Goal: Information Seeking & Learning: Learn about a topic

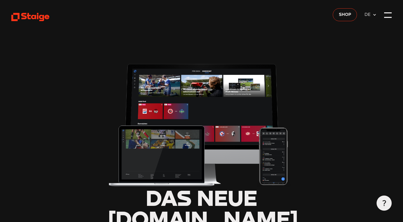
scroll to position [14, 0]
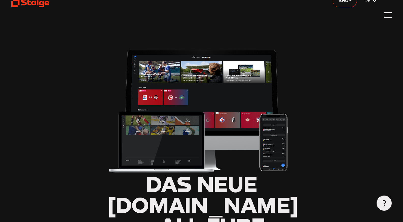
type input "0.8"
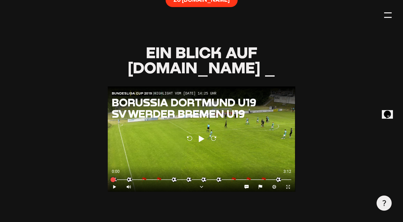
scroll to position [469, 0]
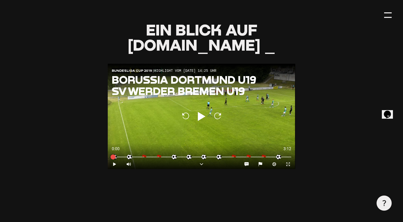
click at [198, 113] on icon at bounding box center [202, 116] width 8 height 9
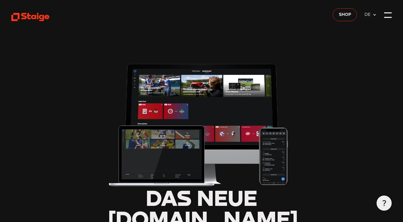
type input "0.8"
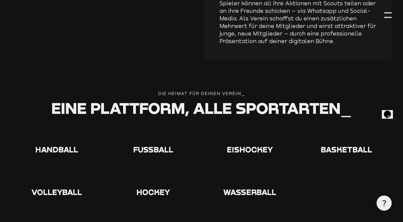
scroll to position [950, 0]
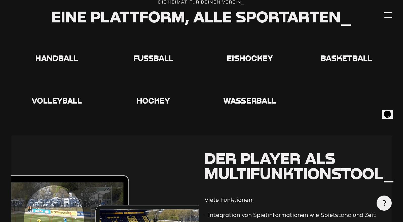
click at [151, 86] on icon at bounding box center [153, 86] width 16 height 16
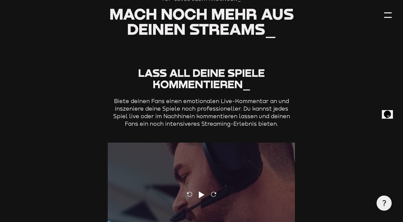
scroll to position [1362, 0]
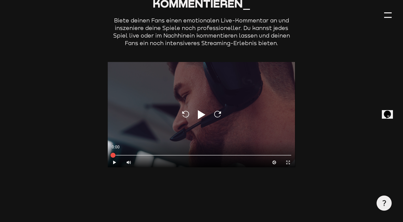
click at [199, 112] on icon at bounding box center [202, 114] width 8 height 9
type input "0.8"
click at [113, 161] on icon "Pause" at bounding box center [114, 162] width 5 height 5
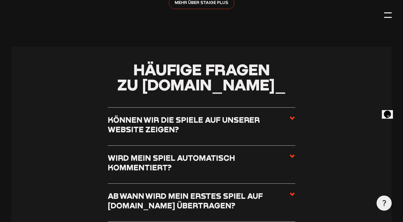
scroll to position [1803, 0]
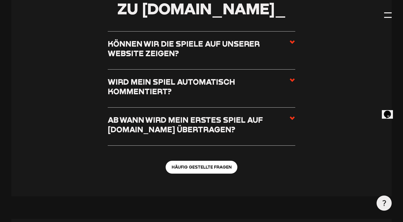
drag, startPoint x: 287, startPoint y: 44, endPoint x: 291, endPoint y: 42, distance: 4.0
click at [288, 44] on h3 "Können wir die Spiele auf unserer Website zeigen?" at bounding box center [198, 48] width 181 height 19
click at [0, 0] on input "Können wir die Spiele auf unserer Website zeigen?" at bounding box center [0, 0] width 0 height 0
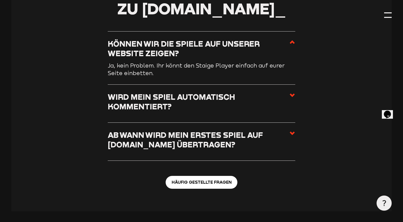
click at [292, 40] on use at bounding box center [292, 42] width 5 height 4
click at [0, 0] on input "Können wir die Spiele auf unserer Website zeigen?" at bounding box center [0, 0] width 0 height 0
click at [293, 41] on use at bounding box center [292, 42] width 5 height 4
click at [0, 0] on input "Können wir die Spiele auf unserer Website zeigen?" at bounding box center [0, 0] width 0 height 0
click at [289, 43] on icon at bounding box center [292, 42] width 6 height 6
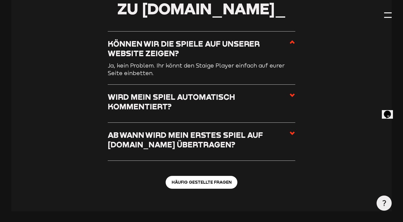
click at [0, 0] on input "Können wir die Spiele auf unserer Website zeigen?" at bounding box center [0, 0] width 0 height 0
click at [292, 42] on icon at bounding box center [292, 42] width 6 height 6
click at [0, 0] on input "Können wir die Spiele auf unserer Website zeigen?" at bounding box center [0, 0] width 0 height 0
drag, startPoint x: 292, startPoint y: 90, endPoint x: 291, endPoint y: 94, distance: 4.5
click at [292, 90] on li "Wird mein Spiel automatisch kommentiert? Nein, das passiert nicht automatisch. …" at bounding box center [201, 104] width 187 height 38
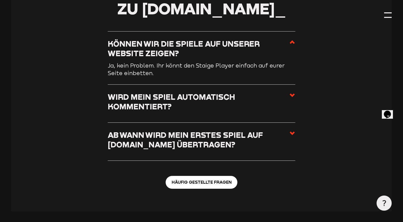
click at [291, 95] on icon at bounding box center [292, 95] width 6 height 6
click at [0, 0] on input "Wird mein Spiel automatisch kommentiert?" at bounding box center [0, 0] width 0 height 0
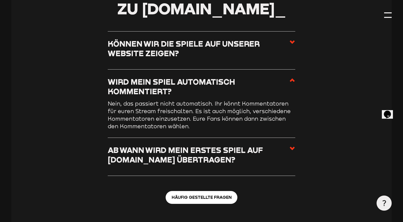
scroll to position [1856, 0]
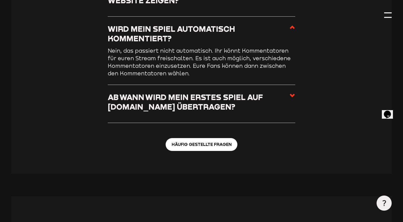
click at [294, 94] on icon at bounding box center [292, 95] width 6 height 6
click at [0, 0] on input "Ab wann wird mein erstes Spiel auf Staige.tv übertragen?" at bounding box center [0, 0] width 0 height 0
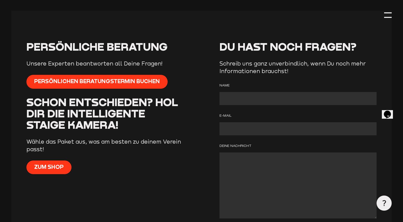
scroll to position [2112, 0]
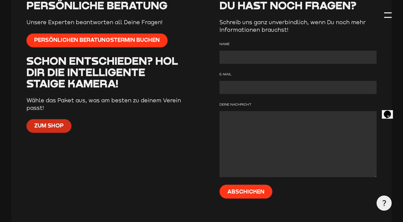
click at [49, 128] on link "Zum Shop" at bounding box center [48, 126] width 45 height 14
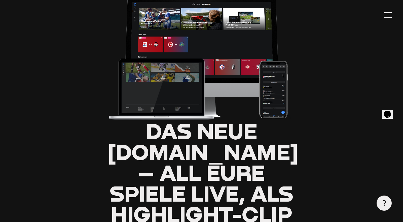
scroll to position [0, 0]
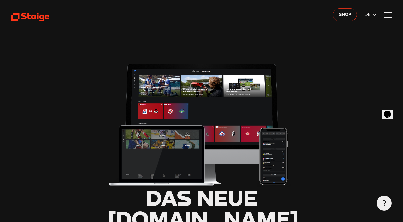
click at [347, 16] on span "Shop" at bounding box center [345, 14] width 12 height 7
click at [344, 16] on span "Shop" at bounding box center [345, 14] width 12 height 7
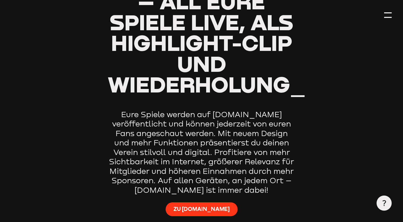
type input "0.8"
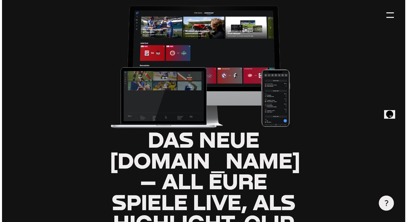
scroll to position [0, 0]
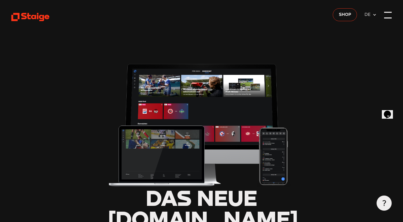
click at [388, 19] on div at bounding box center [388, 15] width 8 height 8
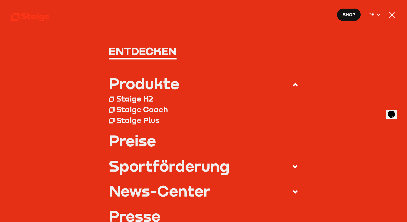
scroll to position [21, 0]
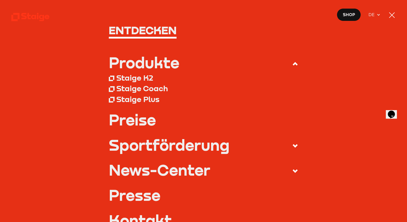
click at [134, 78] on div "Staige K2" at bounding box center [134, 78] width 37 height 10
click at [147, 100] on div "Staige Plus" at bounding box center [137, 99] width 43 height 10
click at [133, 120] on link "Preise" at bounding box center [203, 119] width 189 height 15
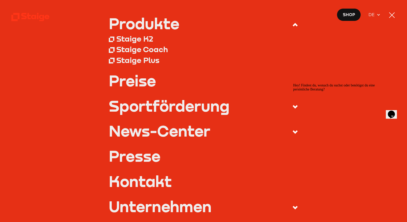
scroll to position [88, 0]
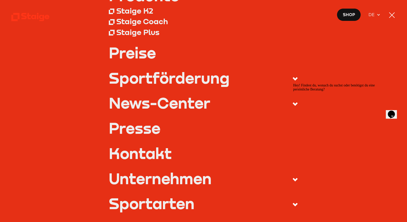
click at [164, 78] on div "Sportförderung" at bounding box center [169, 77] width 121 height 15
click at [0, 0] on input "Sportförderung" at bounding box center [0, 0] width 0 height 0
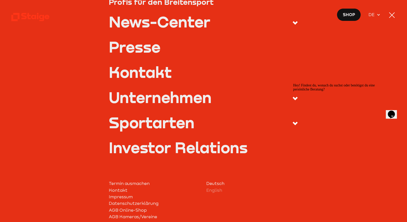
scroll to position [198, 0]
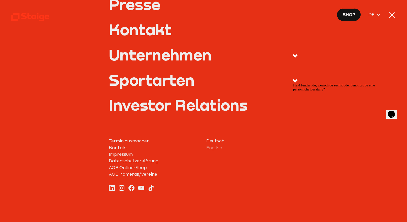
click at [152, 80] on div "Sportarten" at bounding box center [152, 79] width 86 height 15
click at [0, 0] on input "Sportarten" at bounding box center [0, 0] width 0 height 0
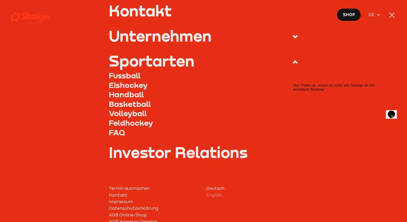
click at [121, 119] on link "Feldhockey" at bounding box center [203, 123] width 189 height 10
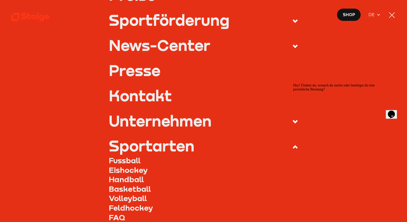
scroll to position [0, 0]
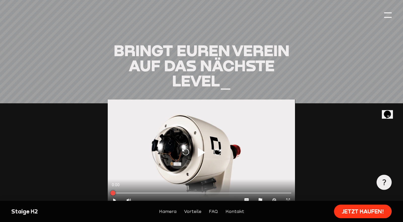
scroll to position [544, 0]
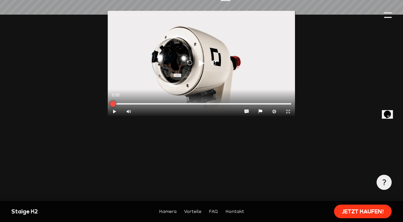
click at [119, 106] on div at bounding box center [113, 103] width 13 height 13
click at [115, 108] on div at bounding box center [113, 103] width 13 height 13
click at [114, 111] on icon at bounding box center [114, 111] width 3 height 4
type input "0.8"
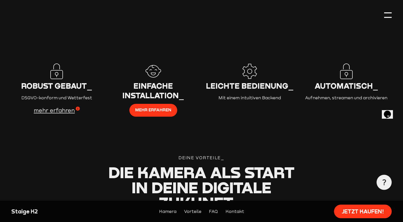
scroll to position [771, 0]
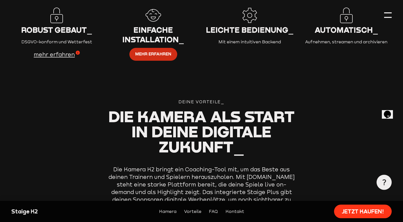
click at [158, 51] on span "mehr erfahren" at bounding box center [153, 54] width 36 height 7
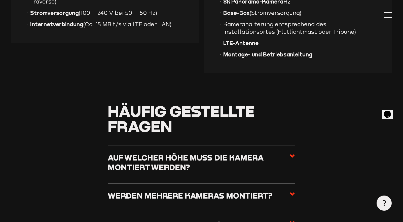
scroll to position [587, 0]
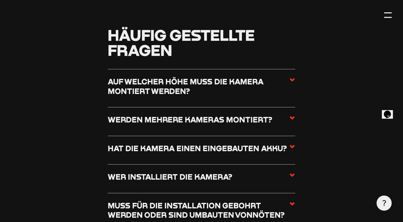
click at [191, 88] on h3 "Auf welcher Höhe muss die Kamera montiert werden?" at bounding box center [198, 86] width 181 height 19
click at [0, 0] on input "Auf welcher Höhe muss die Kamera montiert werden?" at bounding box center [0, 0] width 0 height 0
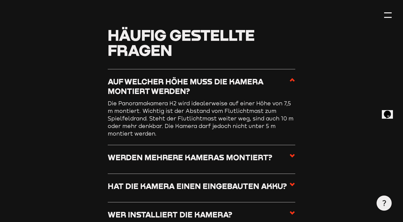
click at [192, 85] on h3 "Auf welcher Höhe muss die Kamera montiert werden?" at bounding box center [198, 86] width 181 height 19
click at [0, 0] on input "Auf welcher Höhe muss die Kamera montiert werden?" at bounding box center [0, 0] width 0 height 0
click at [189, 88] on h3 "Auf welcher Höhe muss die Kamera montiert werden?" at bounding box center [198, 86] width 181 height 19
click at [0, 0] on input "Auf welcher Höhe muss die Kamera montiert werden?" at bounding box center [0, 0] width 0 height 0
click at [292, 78] on icon at bounding box center [292, 80] width 6 height 6
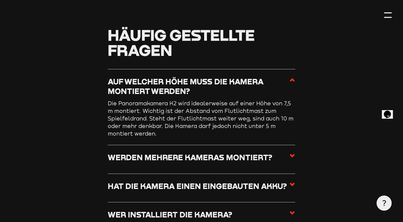
click at [0, 0] on input "Auf welcher Höhe muss die Kamera montiert werden?" at bounding box center [0, 0] width 0 height 0
click at [291, 79] on use at bounding box center [292, 80] width 5 height 4
click at [0, 0] on input "Auf welcher Höhe muss die Kamera montiert werden?" at bounding box center [0, 0] width 0 height 0
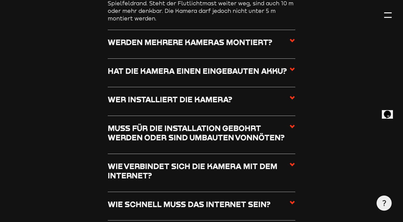
scroll to position [758, 0]
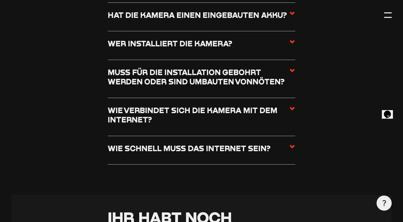
click at [264, 108] on h3 "Wie verbindet sich die Kamera mit dem Internet?" at bounding box center [198, 114] width 181 height 19
click at [0, 0] on input "Wie verbindet sich die Kamera mit dem Internet?" at bounding box center [0, 0] width 0 height 0
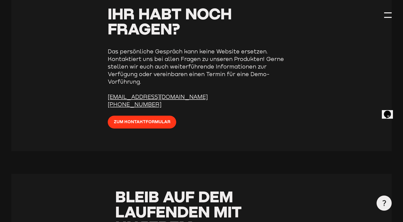
scroll to position [844, 0]
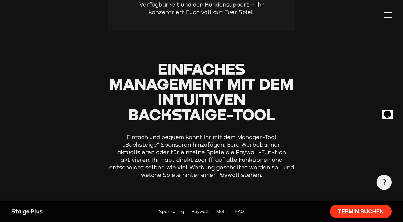
scroll to position [904, 0]
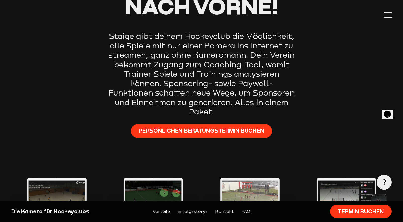
scroll to position [235, 0]
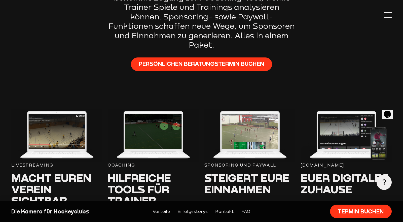
click at [62, 132] on img at bounding box center [56, 135] width 91 height 53
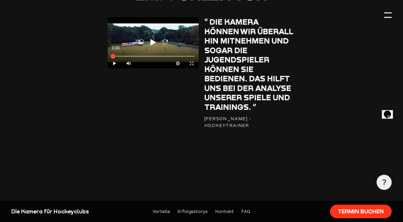
scroll to position [462, 0]
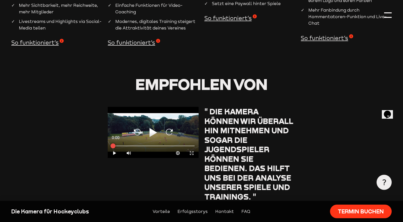
click at [151, 129] on icon at bounding box center [153, 132] width 8 height 9
type input "0.8"
click at [191, 150] on icon "Expand" at bounding box center [191, 152] width 5 height 5
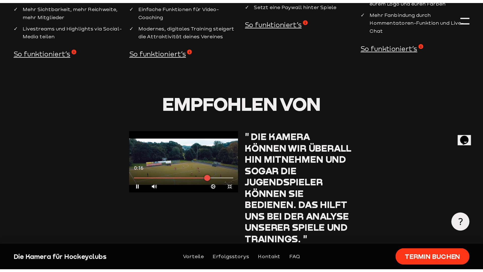
scroll to position [0, 0]
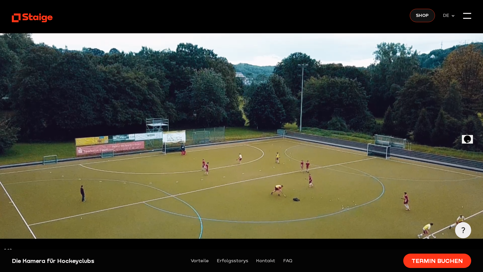
click at [62, 221] on div at bounding box center [241, 259] width 475 height 2
click at [58, 221] on div at bounding box center [241, 259] width 475 height 2
click at [53, 221] on div at bounding box center [241, 259] width 475 height 2
click at [46, 221] on div at bounding box center [241, 259] width 483 height 6
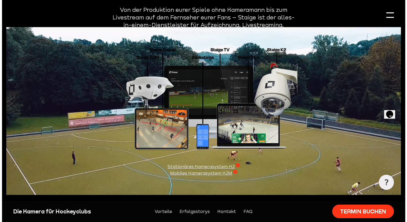
scroll to position [883, 0]
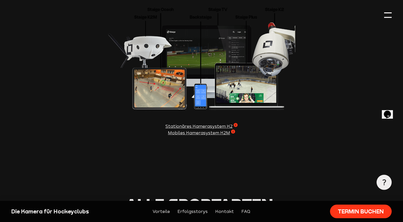
click at [235, 129] on span "Mobiles Kamerasystem K2M" at bounding box center [201, 132] width 67 height 7
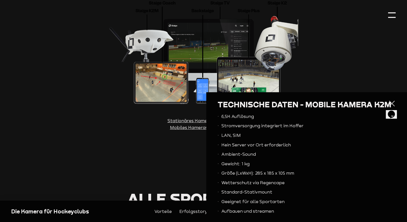
click at [357, 63] on section "Staige bringt euch auf das nächste Level Von der Produktion eurer Spiele ohne K…" at bounding box center [203, 31] width 384 height 259
click at [369, 21] on section "Staige bringt euch auf das nächste Level Von der Produktion eurer Spiele ohne K…" at bounding box center [203, 31] width 384 height 259
click at [86, 92] on section "Staige bringt euch auf das nächste Level Von der Produktion eurer Spiele ohne K…" at bounding box center [203, 31] width 384 height 259
